Goal: Task Accomplishment & Management: Manage account settings

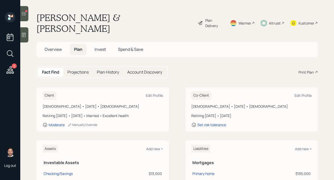
click at [105, 47] on span "Invest" at bounding box center [99, 50] width 11 height 6
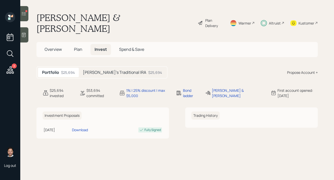
click at [85, 70] on h5 "[PERSON_NAME]'s Traditional IRA" at bounding box center [114, 72] width 63 height 5
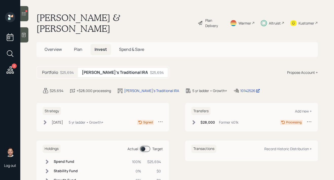
click at [75, 47] on span "Plan" at bounding box center [78, 50] width 8 height 6
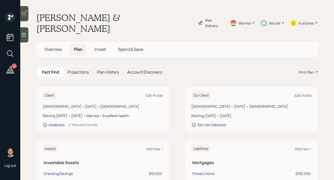
click at [25, 16] on div at bounding box center [24, 13] width 8 height 15
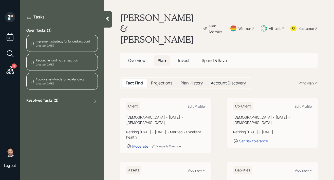
click at [179, 58] on span "Invest" at bounding box center [183, 61] width 11 height 6
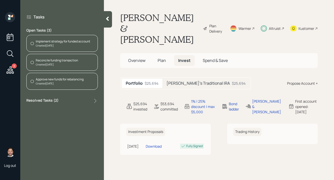
click at [184, 81] on h5 "[PERSON_NAME]'s Traditional IRA" at bounding box center [197, 83] width 63 height 5
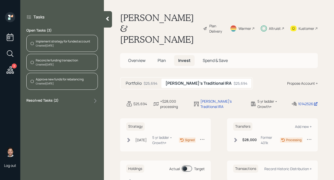
click at [306, 26] on div "Kustomer" at bounding box center [306, 28] width 16 height 5
click at [68, 63] on div "Created [DATE]" at bounding box center [57, 65] width 42 height 4
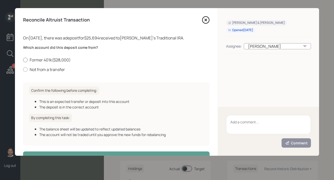
click at [46, 61] on label "Former 401k ( $28,000 )" at bounding box center [116, 60] width 186 height 6
click at [23, 60] on input "Former 401k ( $28,000 )" at bounding box center [23, 60] width 0 height 0
radio input "true"
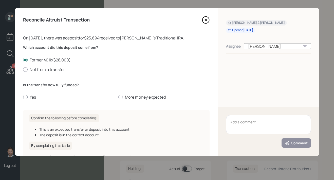
click at [32, 97] on label "Yes" at bounding box center [68, 97] width 91 height 6
click at [23, 97] on input "Yes" at bounding box center [23, 97] width 0 height 0
radio input "true"
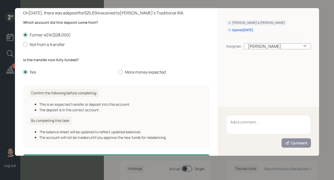
scroll to position [43, 0]
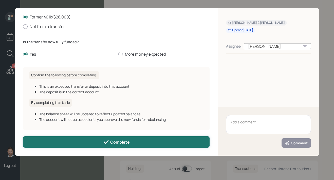
click at [66, 142] on button "Complete" at bounding box center [116, 142] width 186 height 11
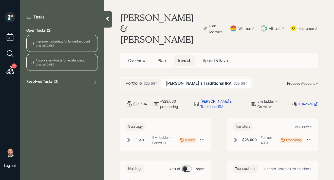
click at [79, 61] on div "Approve new funds for rebalancing" at bounding box center [60, 60] width 48 height 5
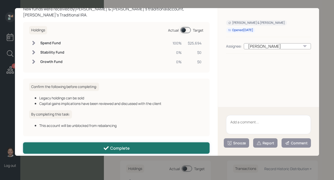
click at [81, 144] on button "Complete" at bounding box center [116, 148] width 186 height 11
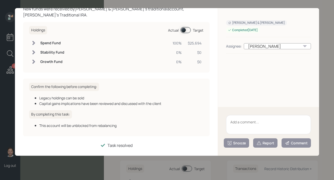
scroll to position [24, 0]
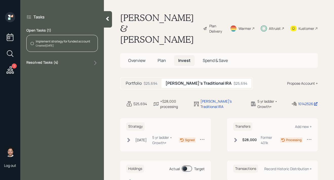
click at [73, 39] on div "Implement strategy for funded account Created [DATE]" at bounding box center [61, 43] width 71 height 17
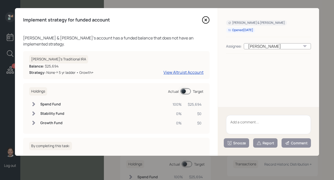
scroll to position [37, 0]
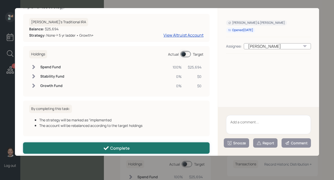
click at [109, 145] on icon at bounding box center [106, 148] width 6 height 6
